Goal: Transaction & Acquisition: Purchase product/service

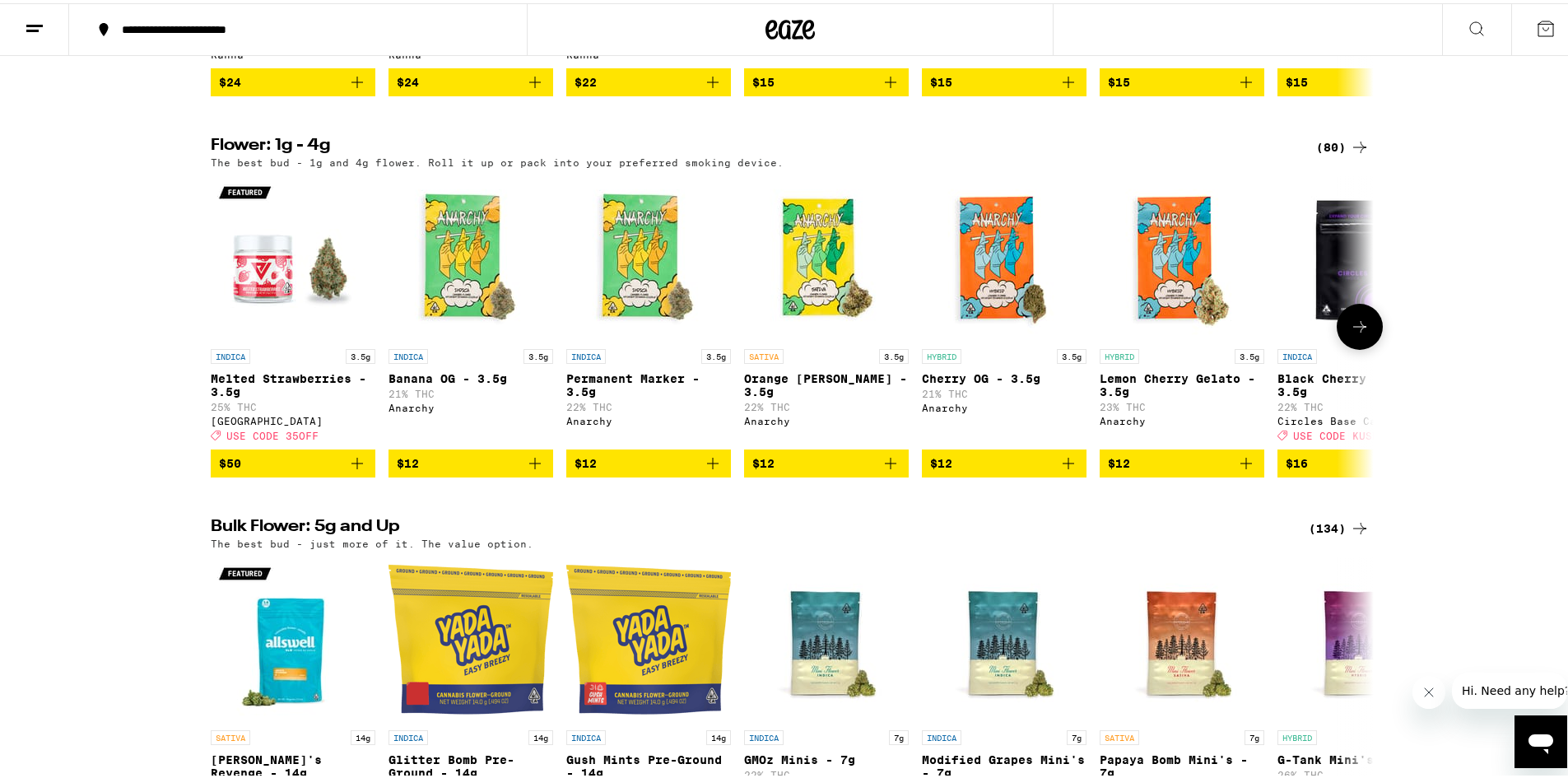
scroll to position [1316, 0]
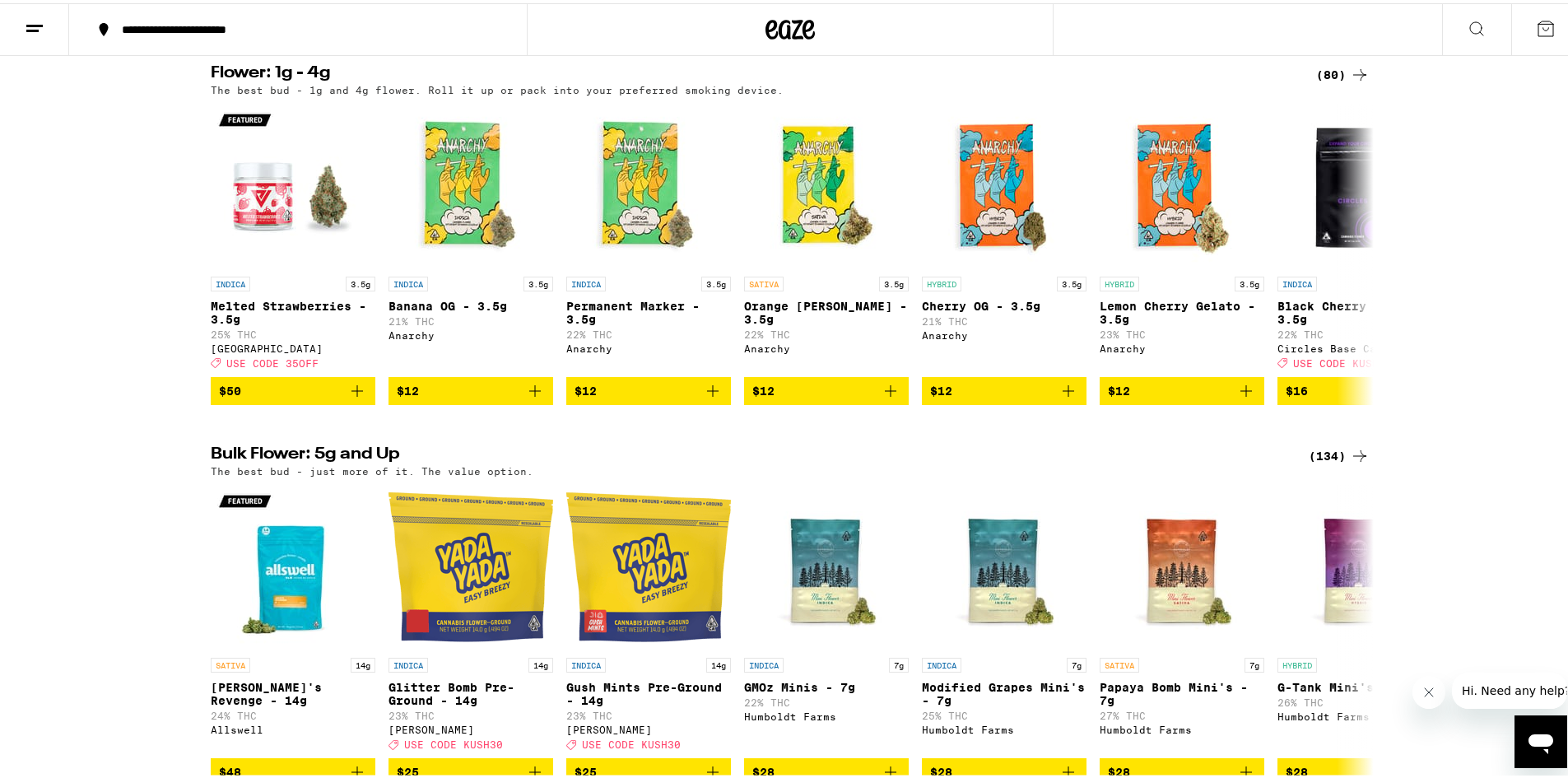
click at [1327, 82] on div "(80)" at bounding box center [1343, 71] width 53 height 20
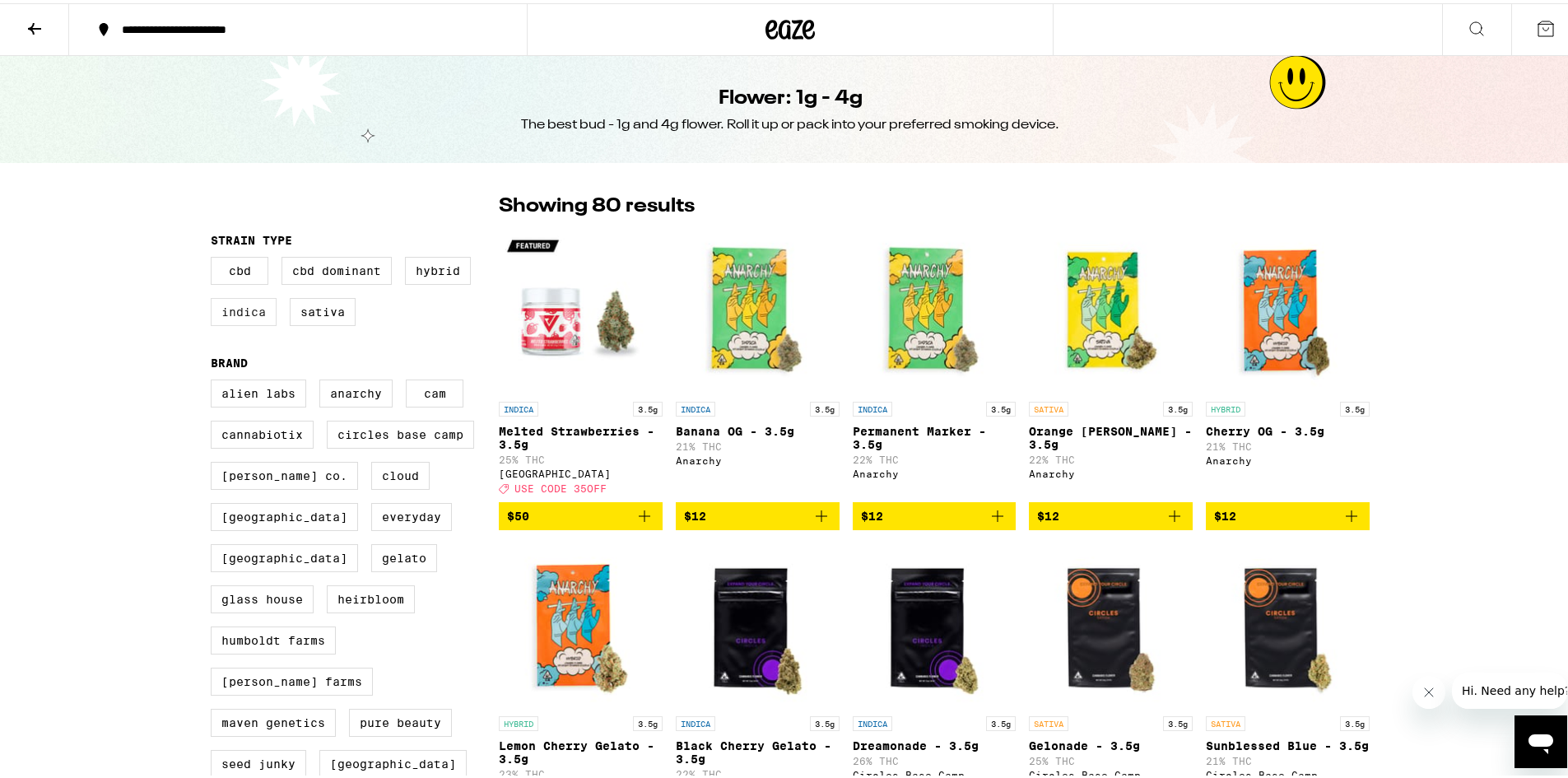
click at [234, 311] on label "Indica" at bounding box center [243, 308] width 66 height 28
click at [215, 257] on input "Indica" at bounding box center [214, 256] width 1 height 1
checkbox input "true"
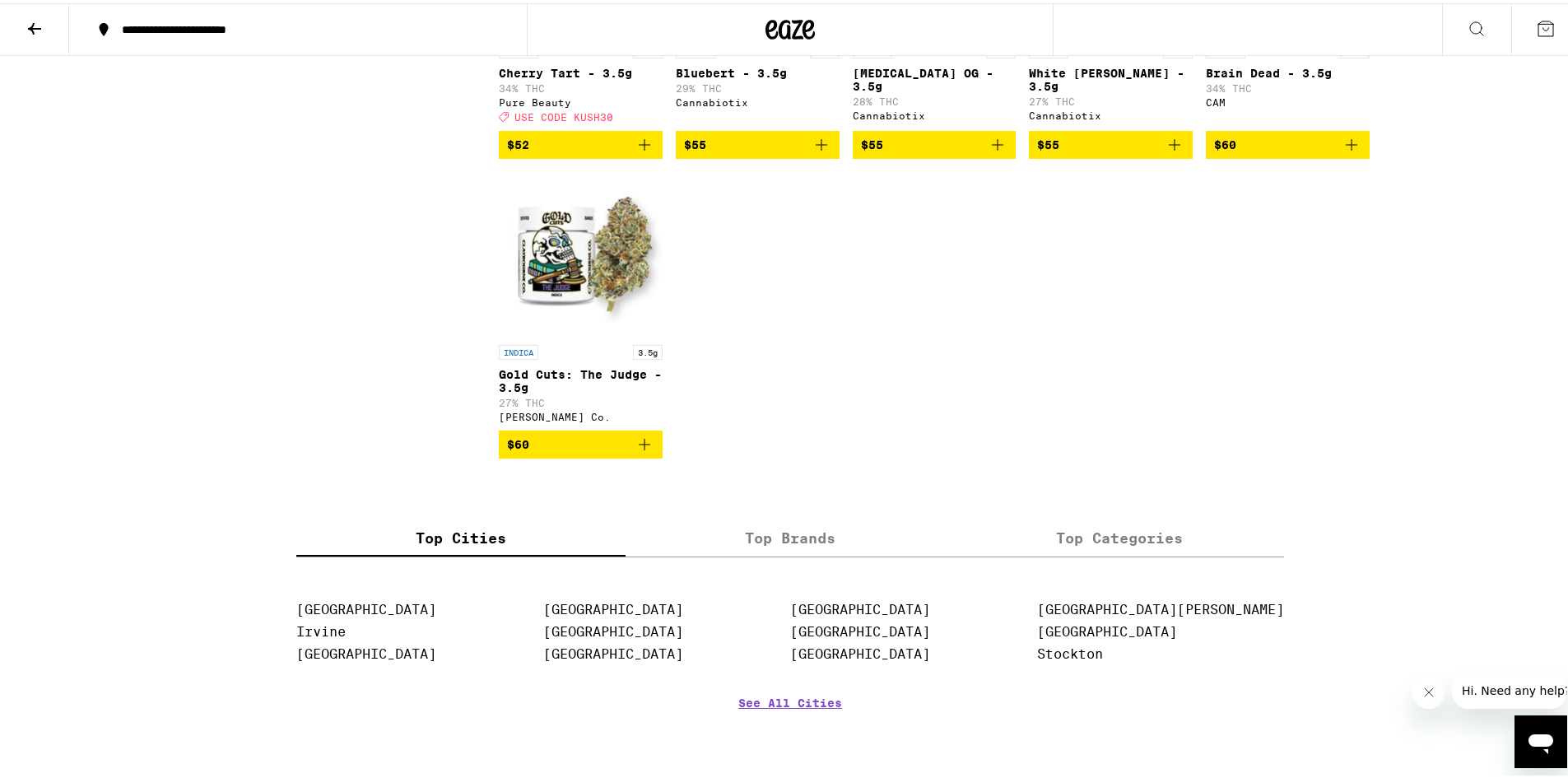
scroll to position [1564, 0]
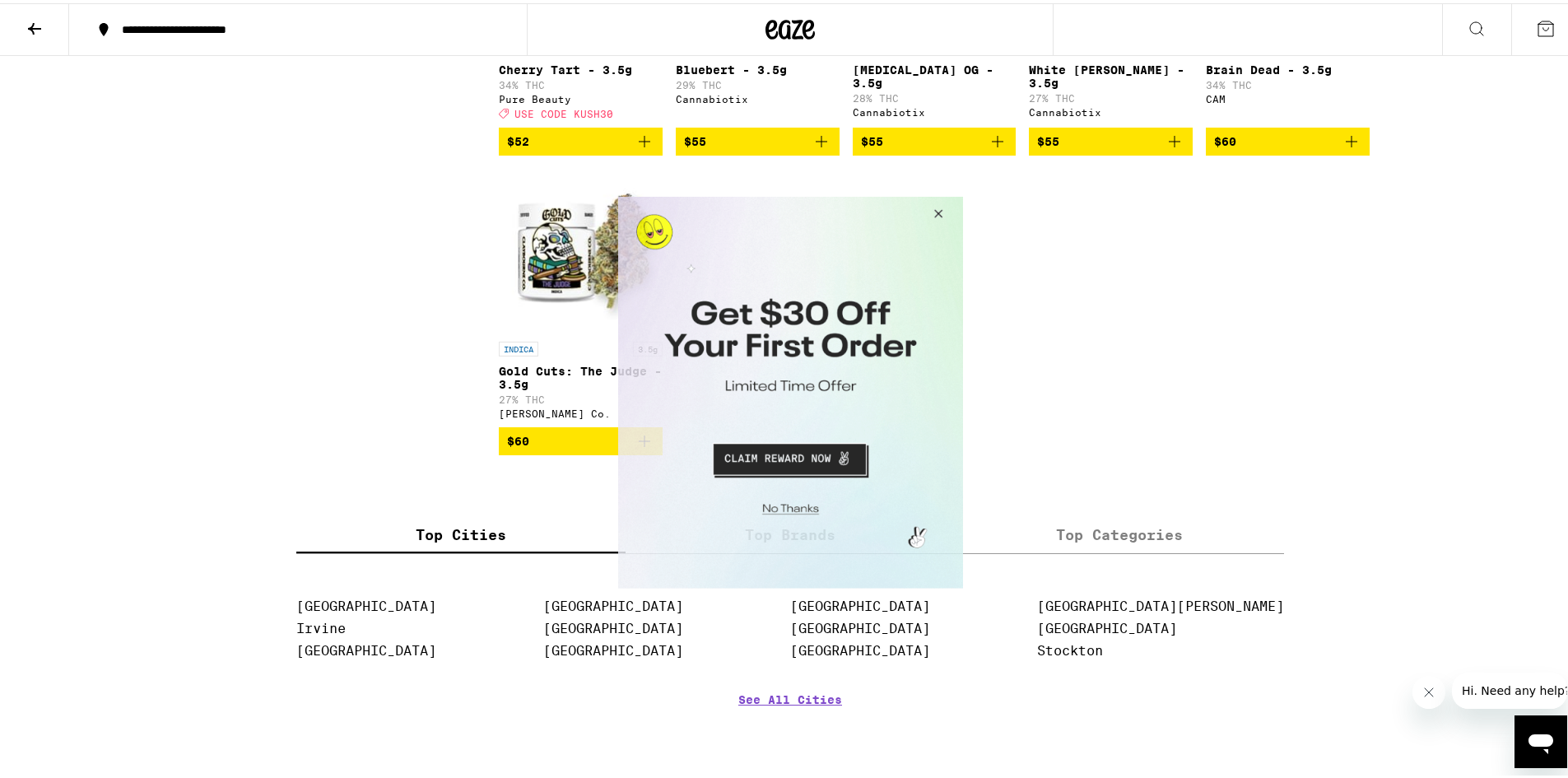
click at [934, 210] on button "Close Modal" at bounding box center [935, 216] width 45 height 40
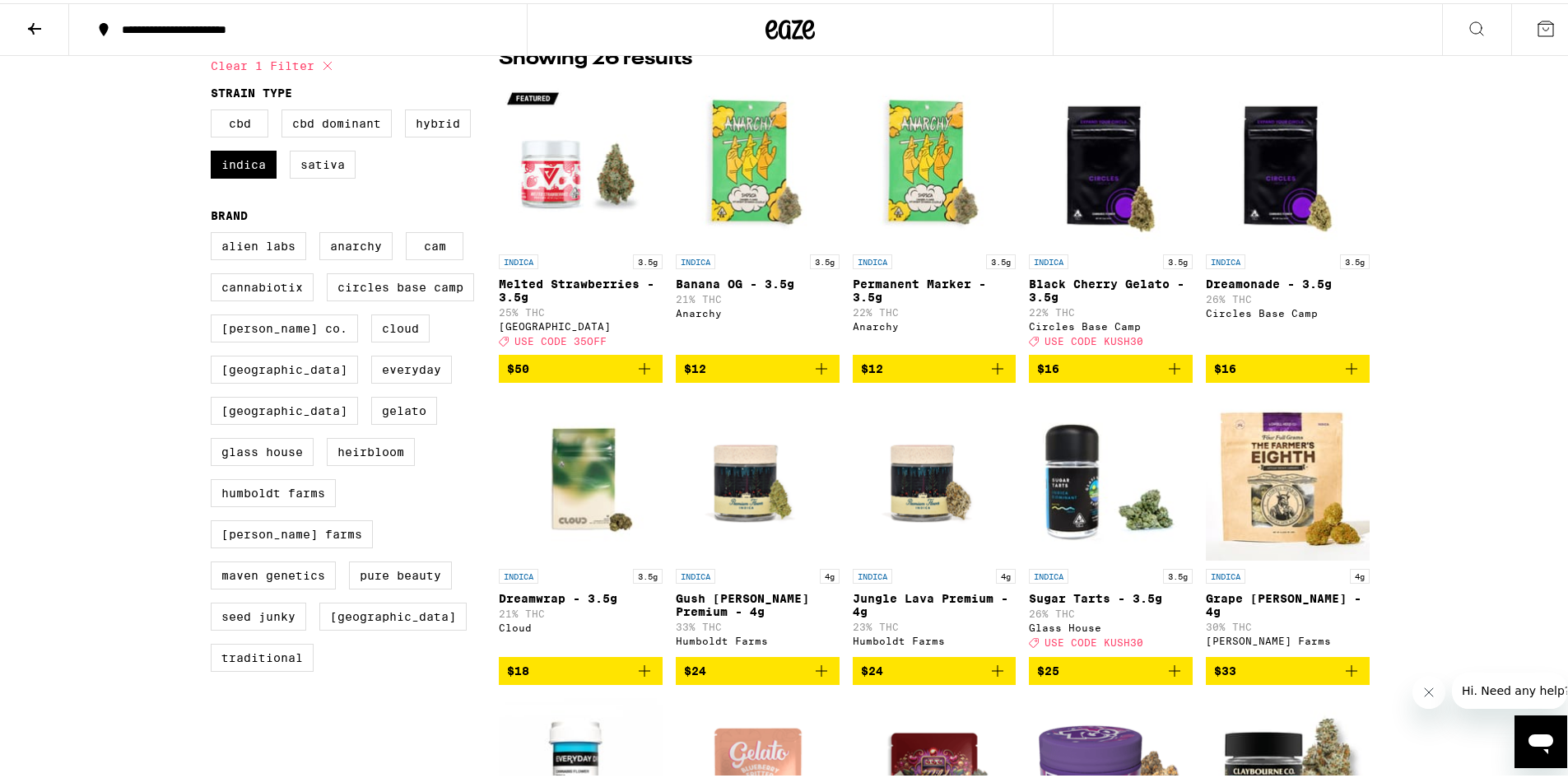
scroll to position [0, 0]
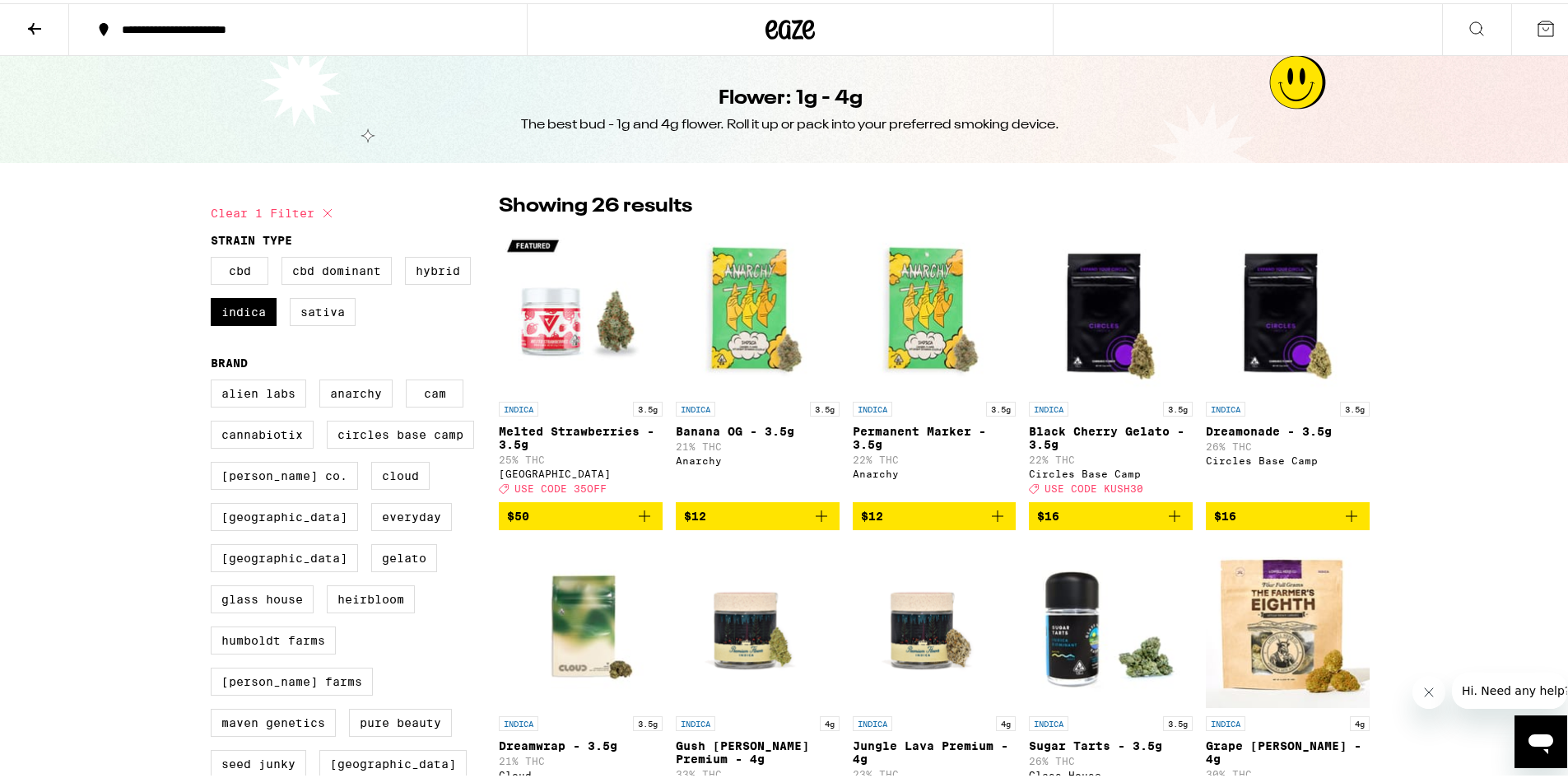
click at [36, 26] on icon at bounding box center [34, 26] width 13 height 11
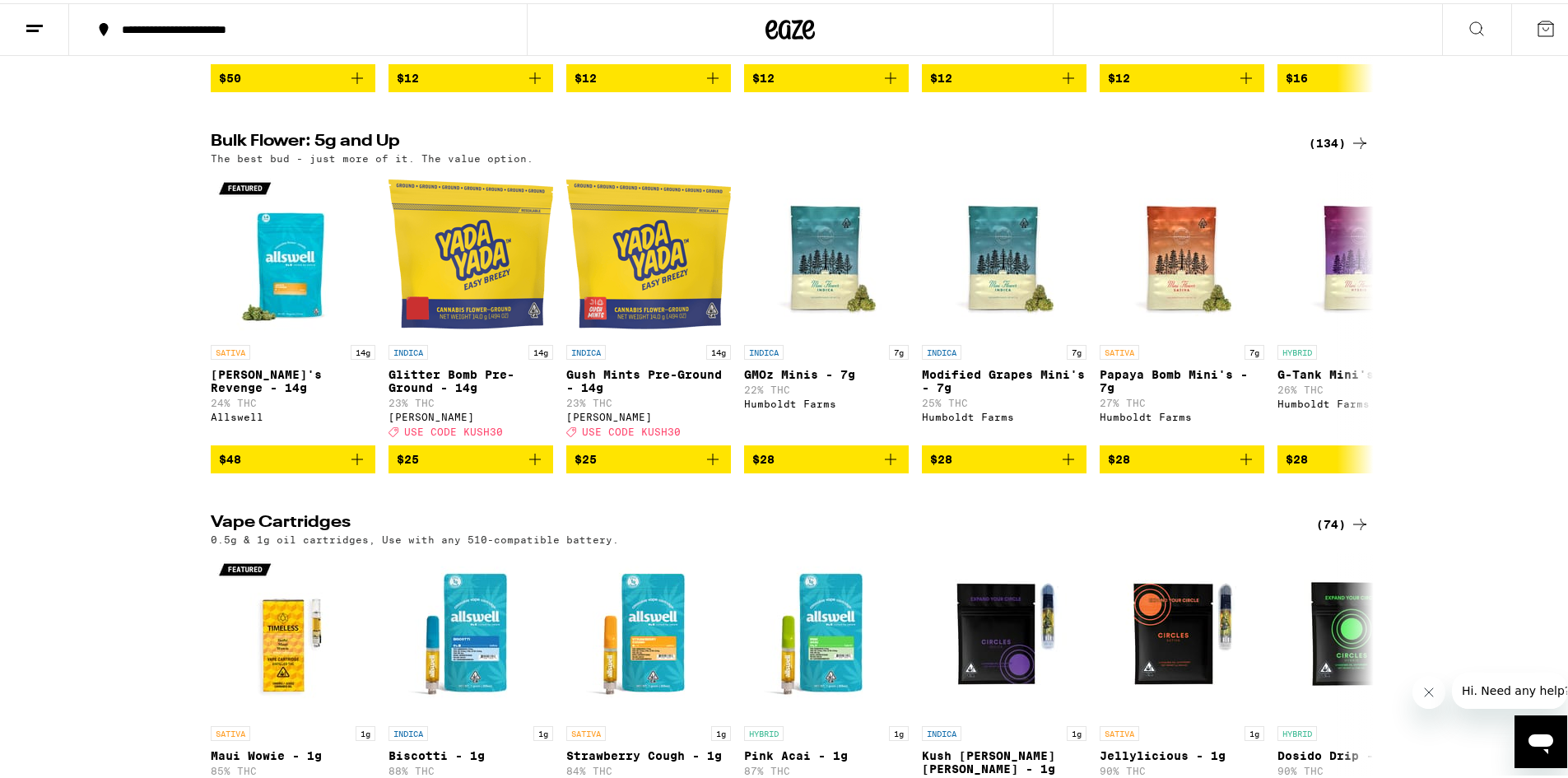
scroll to position [1645, 0]
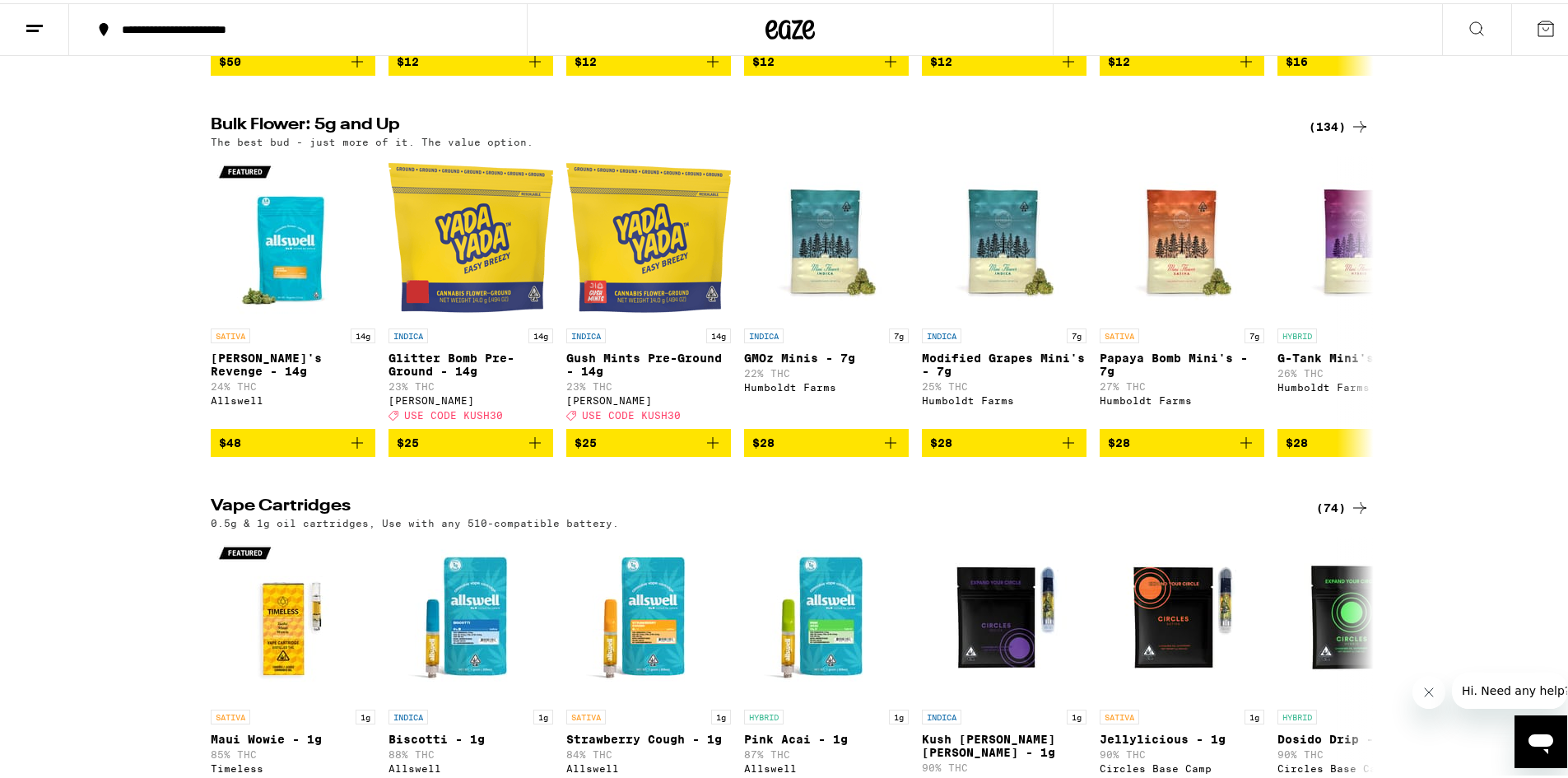
click at [1322, 133] on div "(134)" at bounding box center [1340, 123] width 61 height 20
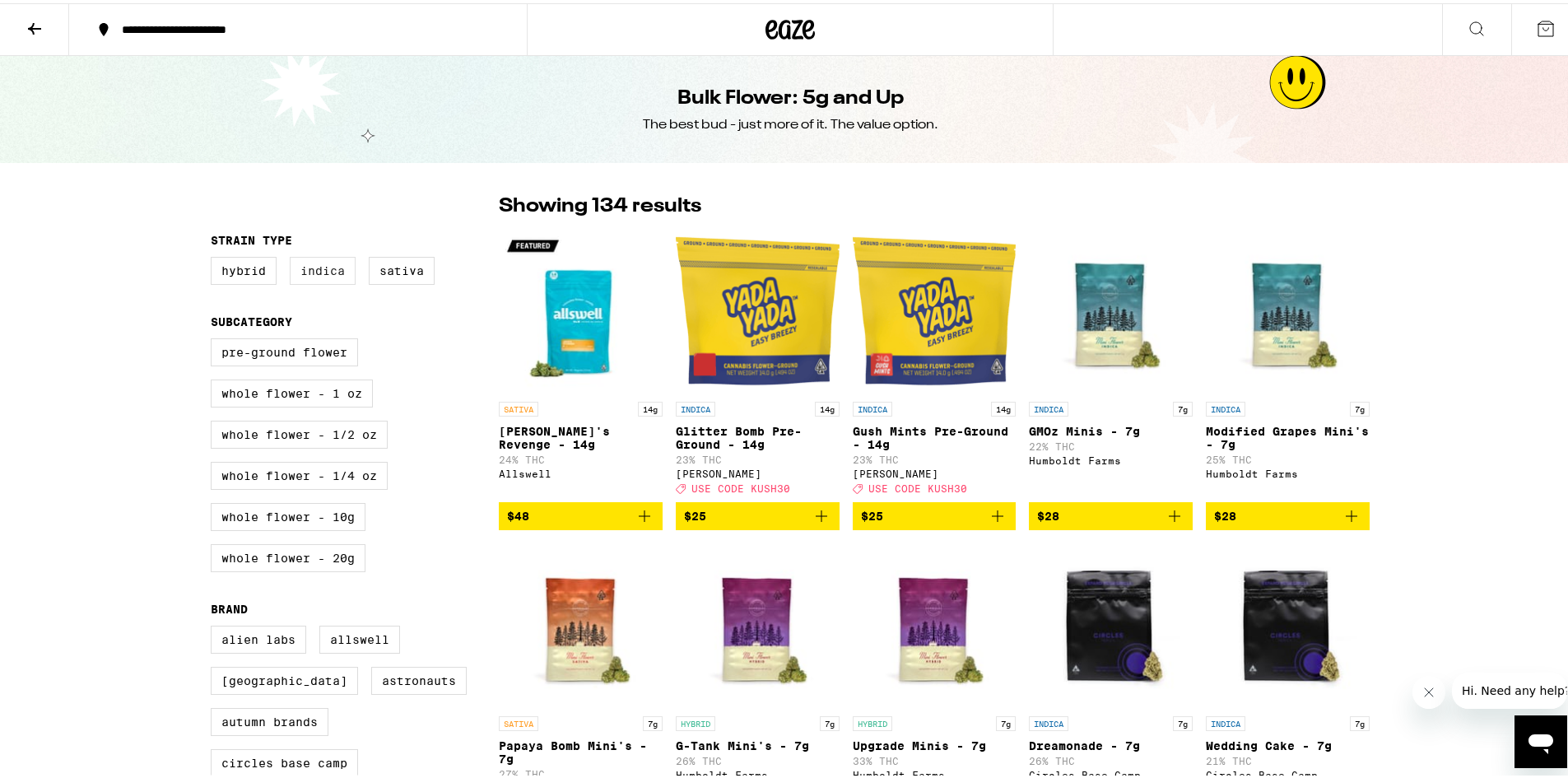
click at [317, 275] on label "Indica" at bounding box center [323, 266] width 66 height 28
click at [215, 257] on input "Indica" at bounding box center [214, 256] width 1 height 1
checkbox input "true"
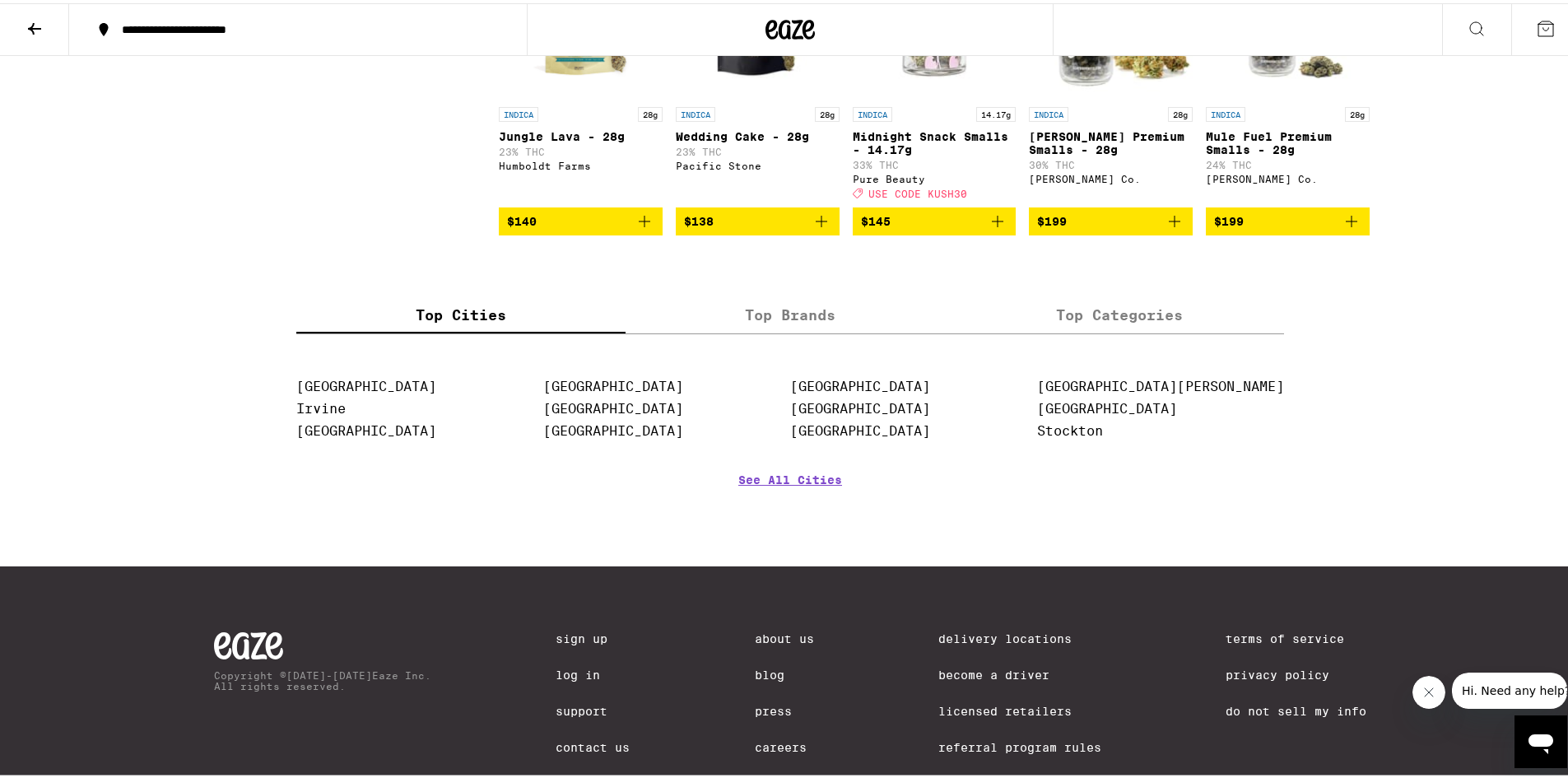
scroll to position [3127, 0]
